Goal: Task Accomplishment & Management: Use online tool/utility

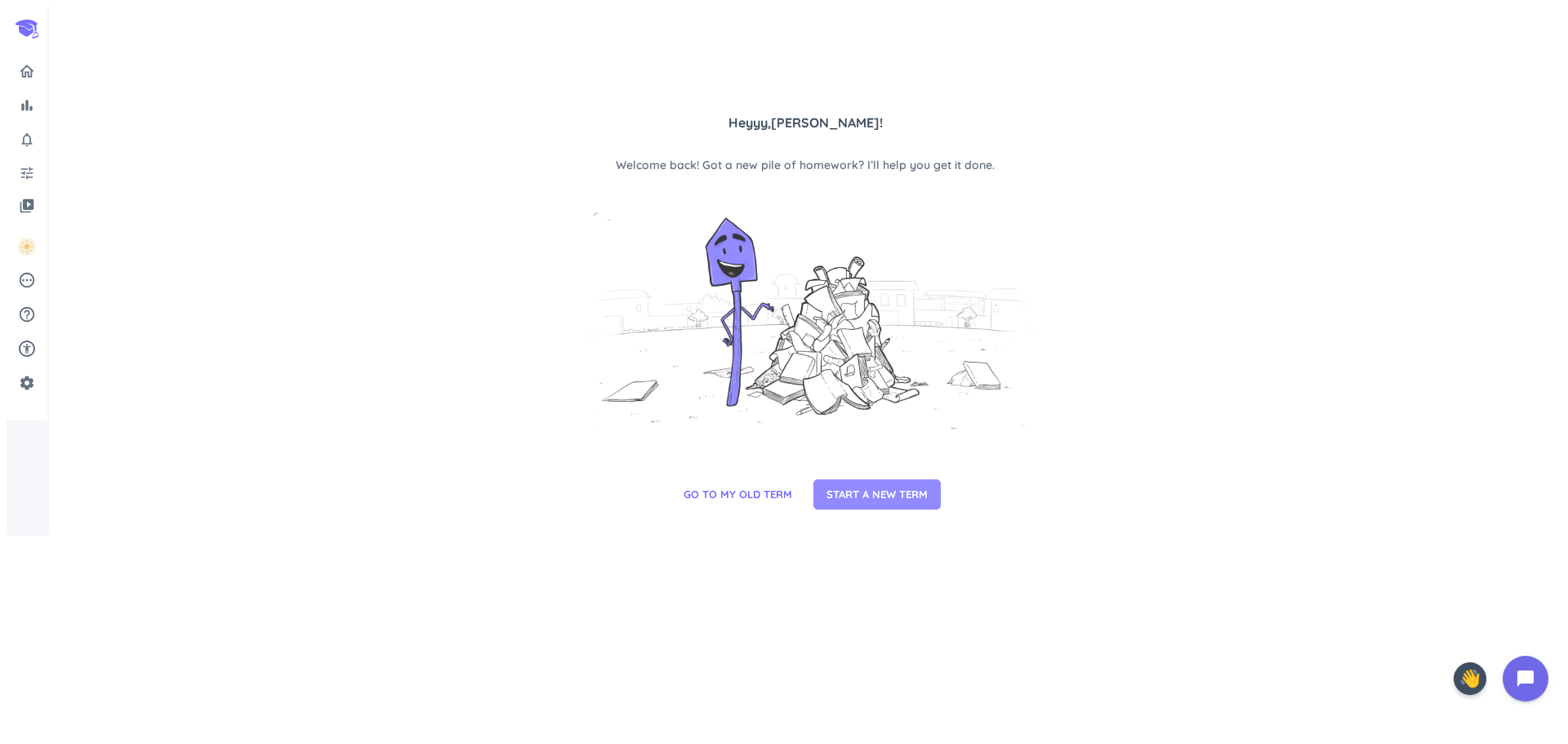
click at [859, 503] on span "START A NEW TERM" at bounding box center [877, 495] width 101 height 17
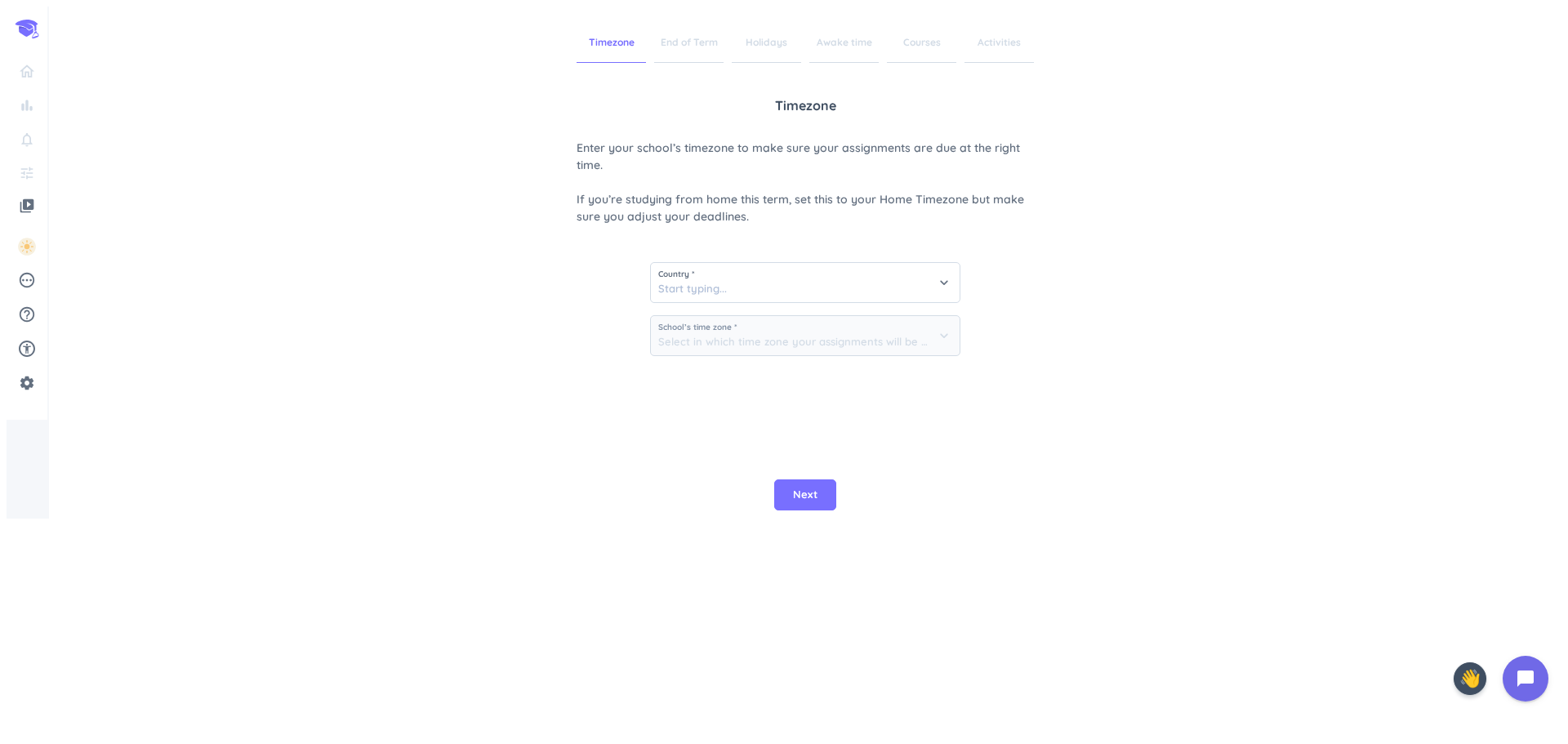
click at [415, 326] on div "Timezone End of Term Holidays Awake time Courses Activities Timezone Enter your…" at bounding box center [805, 263] width 1513 height 512
click at [668, 277] on input at bounding box center [805, 282] width 309 height 39
